Goal: Task Accomplishment & Management: Complete application form

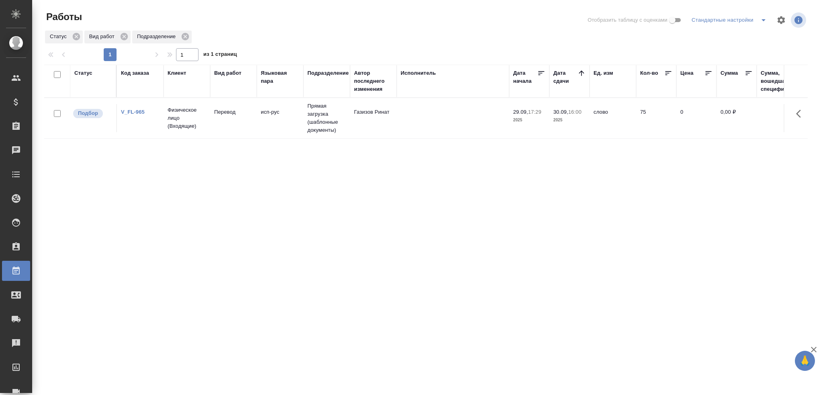
click at [209, 135] on tr "Подбор V_FL-965 Физическое лицо (Входящие) Перевод исп-рус Прямая загрузка (шаб…" at bounding box center [765, 118] width 1443 height 41
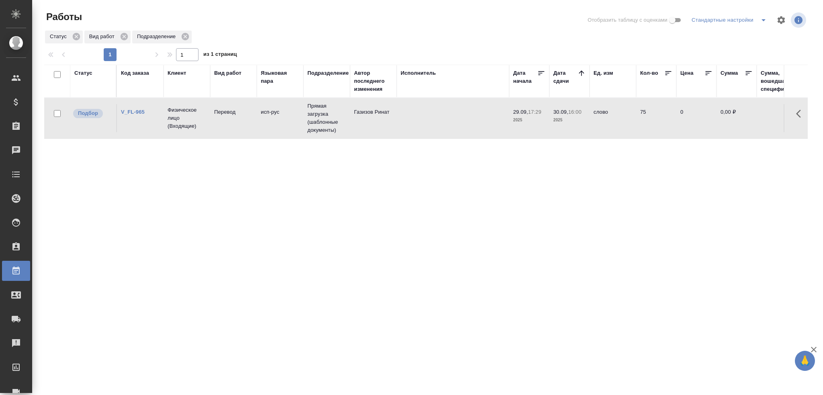
click at [209, 135] on tr "Подбор V_FL-965 Физическое лицо (Входящие) Перевод исп-рус Прямая загрузка (шаб…" at bounding box center [765, 118] width 1443 height 41
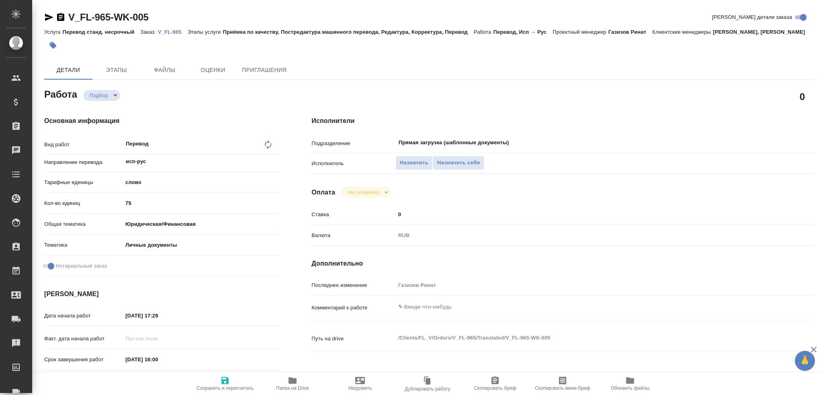
type textarea "x"
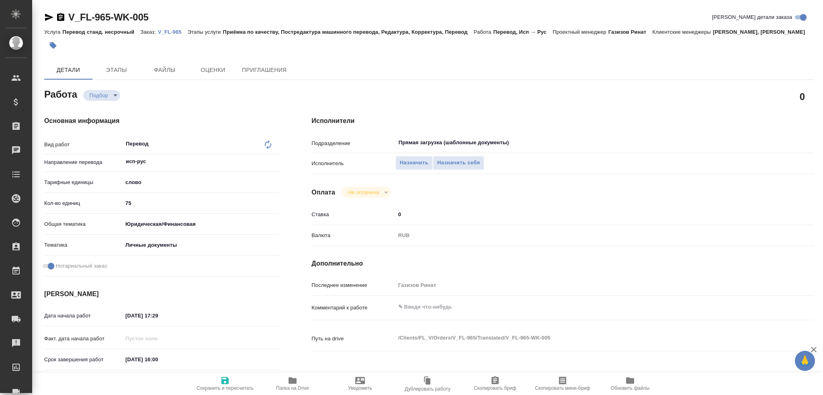
type textarea "x"
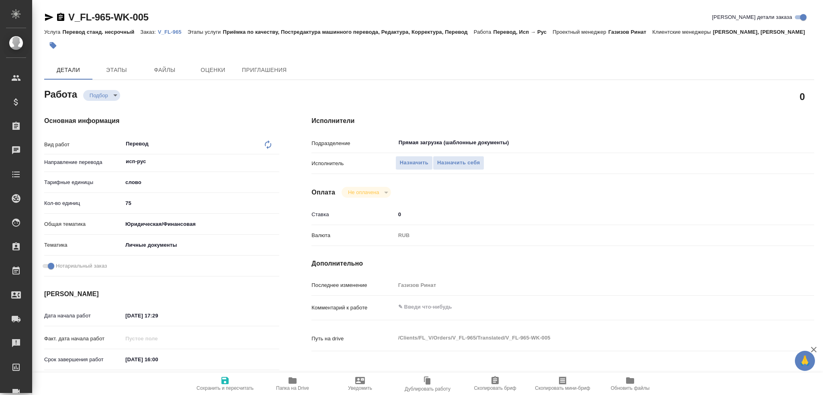
type textarea "x"
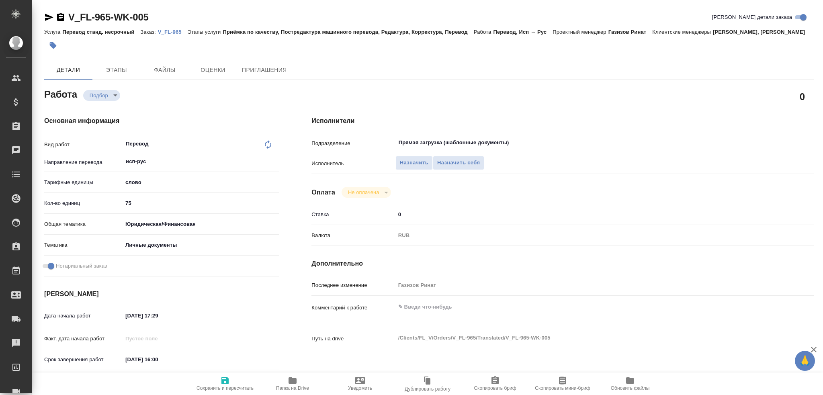
type textarea "x"
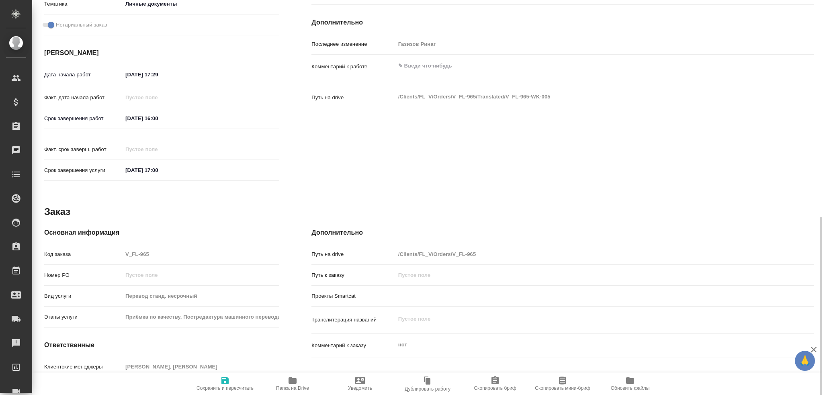
scroll to position [291, 0]
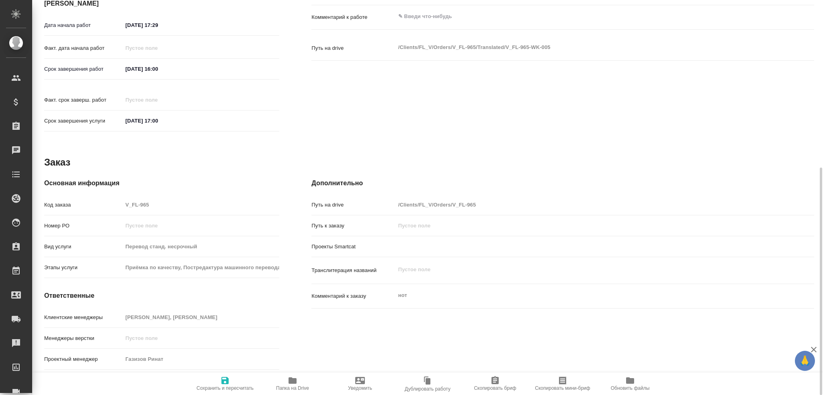
type textarea "x"
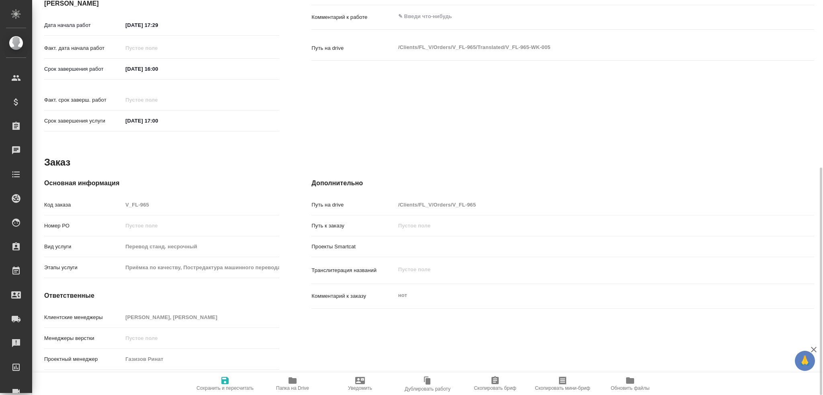
type textarea "x"
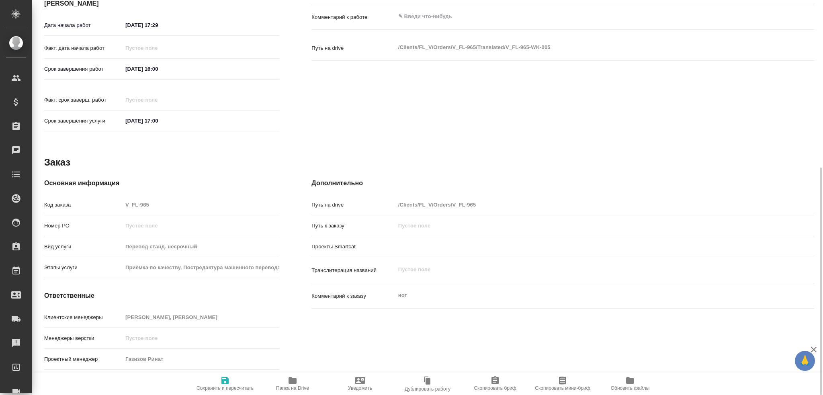
type textarea "x"
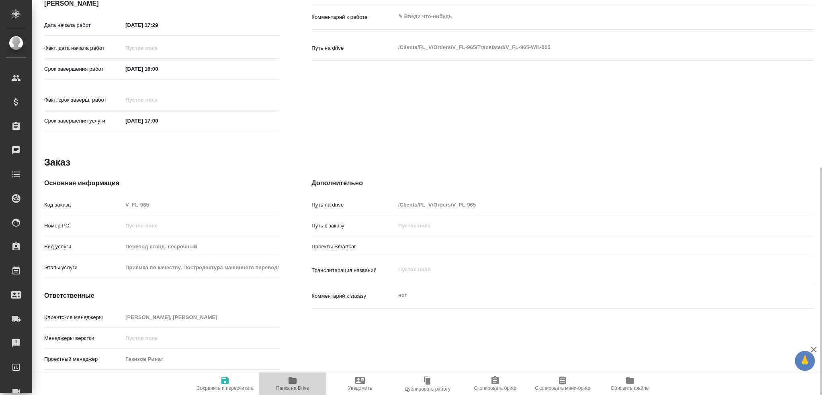
click at [291, 382] on icon "button" at bounding box center [293, 381] width 8 height 6
